Goal: Information Seeking & Learning: Learn about a topic

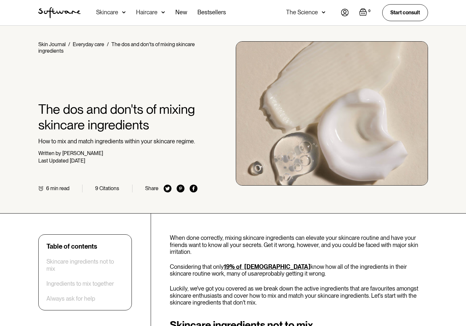
drag, startPoint x: 14, startPoint y: 230, endPoint x: 283, endPoint y: 4, distance: 352.0
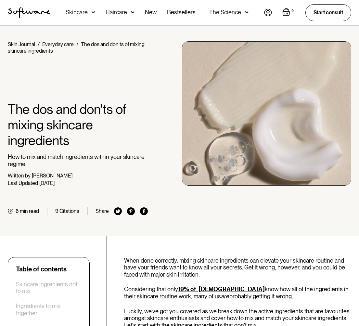
click at [43, 89] on div at bounding box center [78, 77] width 140 height 47
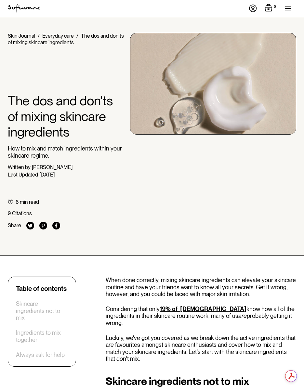
click at [84, 206] on div "6 min read 9 Citations Share" at bounding box center [66, 214] width 117 height 31
click at [80, 62] on div at bounding box center [66, 69] width 117 height 47
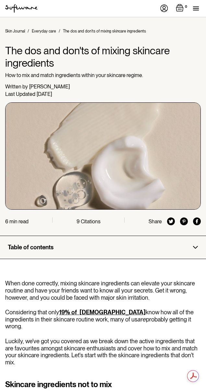
click at [71, 78] on p "How to mix and match ingredients within your skincare regime." at bounding box center [103, 75] width 196 height 6
